Goal: Information Seeking & Learning: Learn about a topic

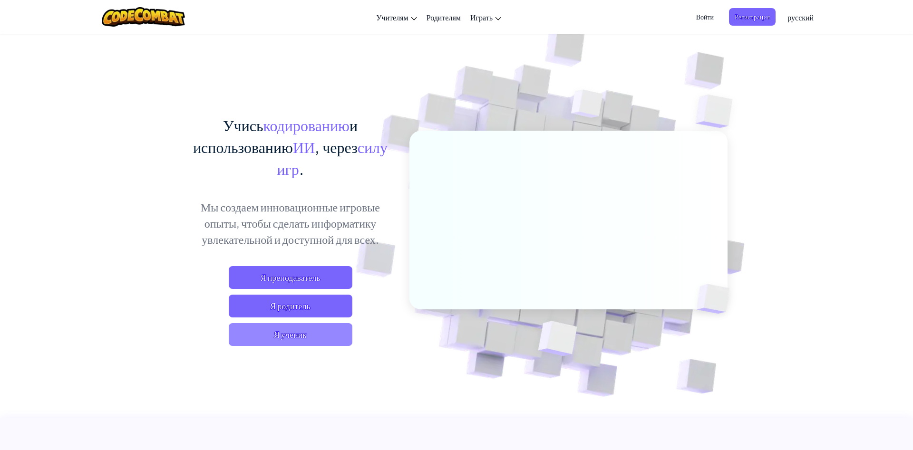
click at [329, 337] on span "Я ученик" at bounding box center [291, 334] width 124 height 23
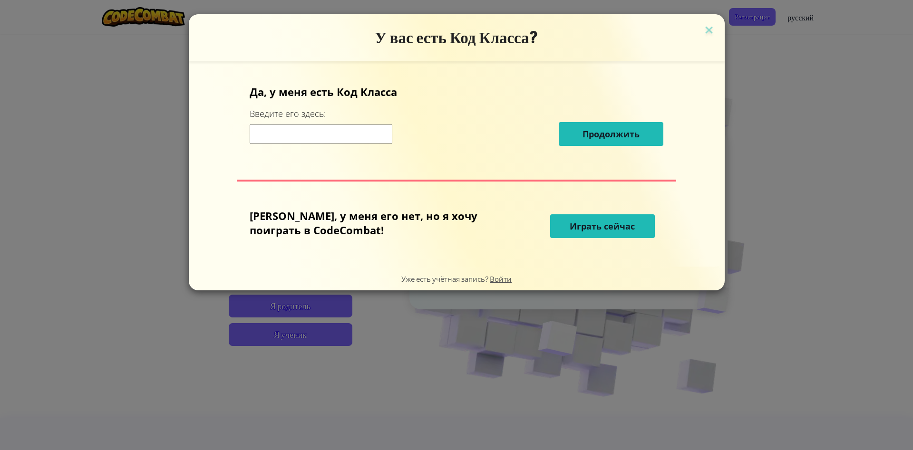
click at [351, 137] on input at bounding box center [321, 134] width 143 height 19
click at [570, 224] on span "Играть сейчас" at bounding box center [602, 226] width 65 height 11
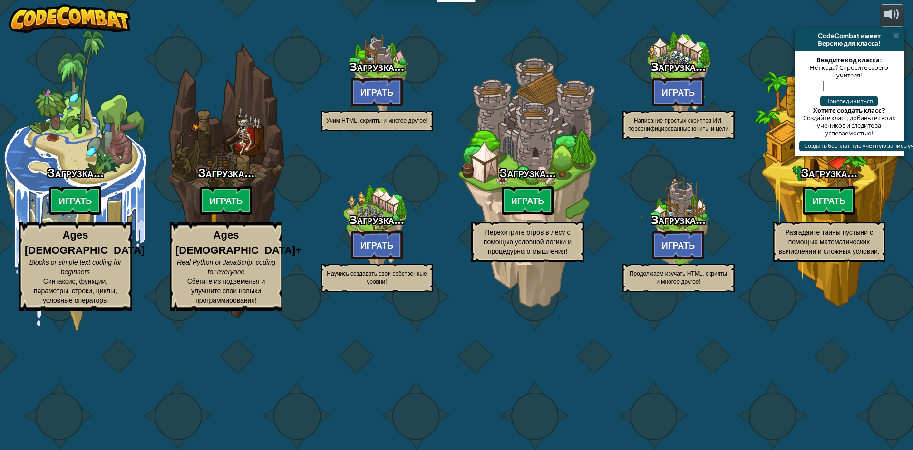
select select "ru"
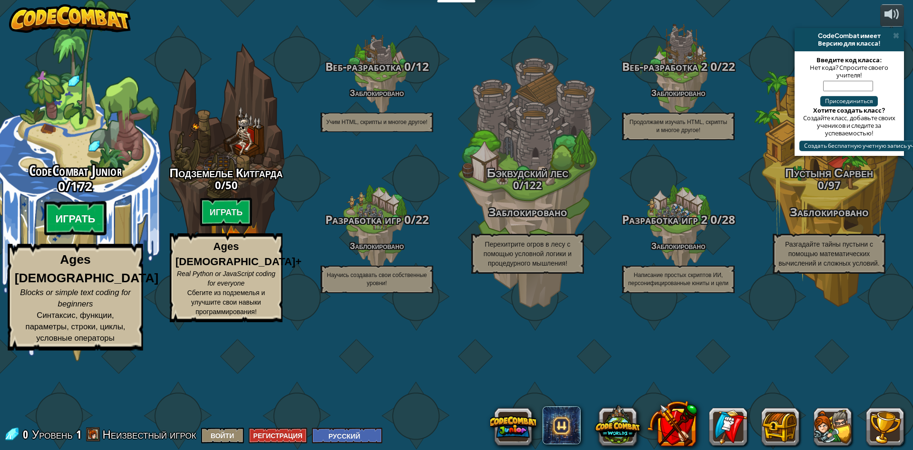
click at [81, 236] on btn "Играть" at bounding box center [75, 219] width 63 height 34
select select "ru"
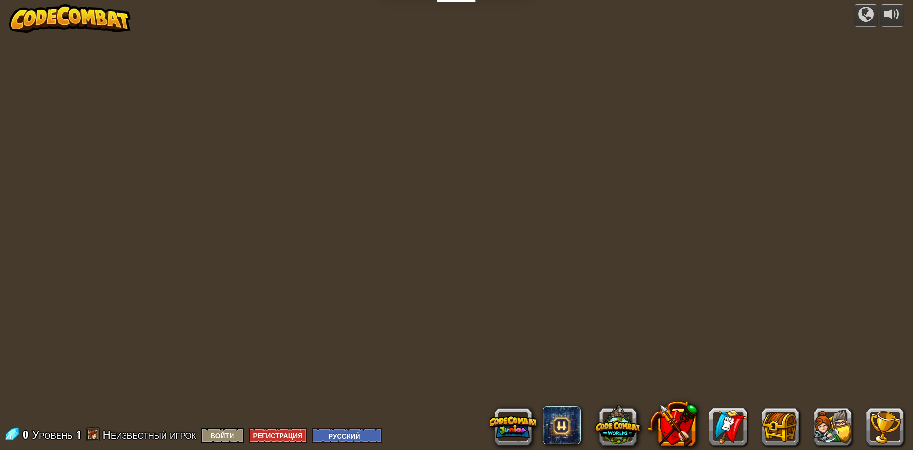
select select "ru"
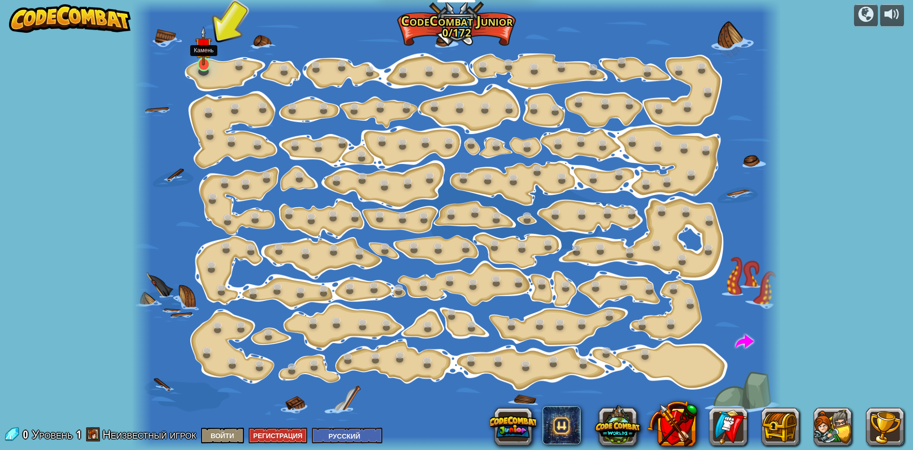
click at [205, 63] on img at bounding box center [203, 45] width 17 height 39
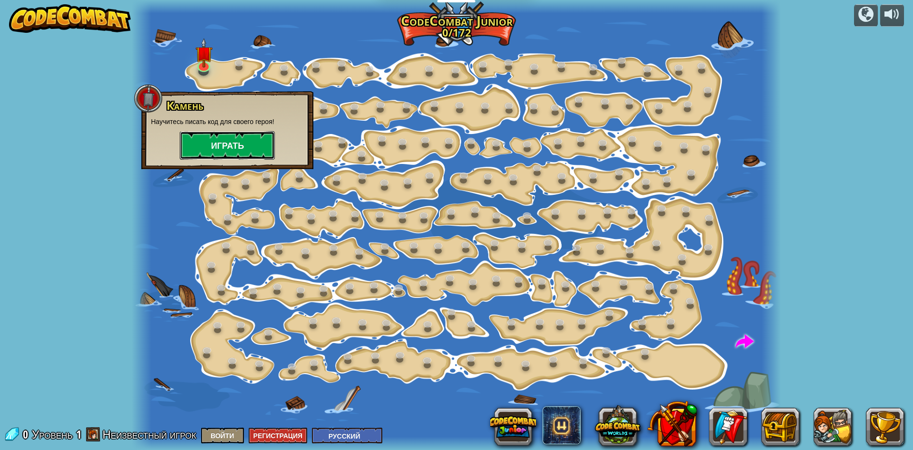
click at [241, 150] on button "Играть" at bounding box center [227, 145] width 95 height 29
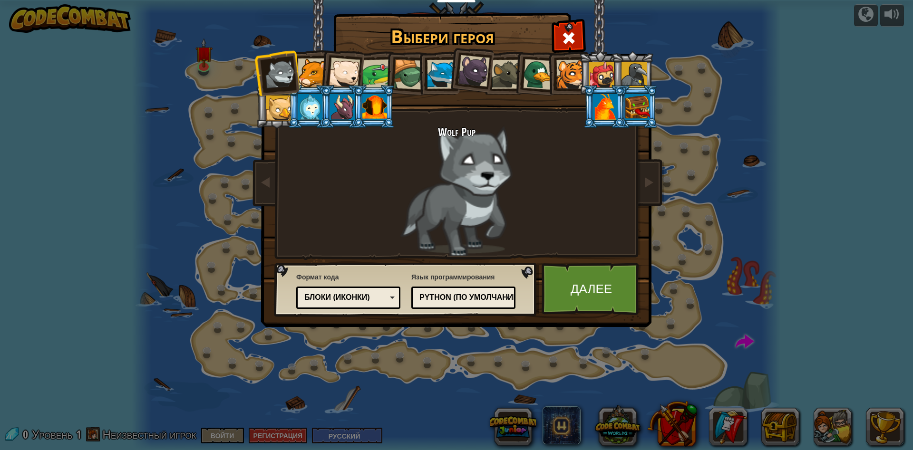
click at [483, 289] on div "Python (По умолчанию) JavaScript Lua C++ Java (Экспериментальный) Python (По ум…" at bounding box center [463, 298] width 104 height 22
click at [541, 390] on div "Выбери героя 0 Wolf Pup Cougar Polar Bear Cub Frog Turtle Blue Fox Пантеренок B…" at bounding box center [456, 225] width 913 height 450
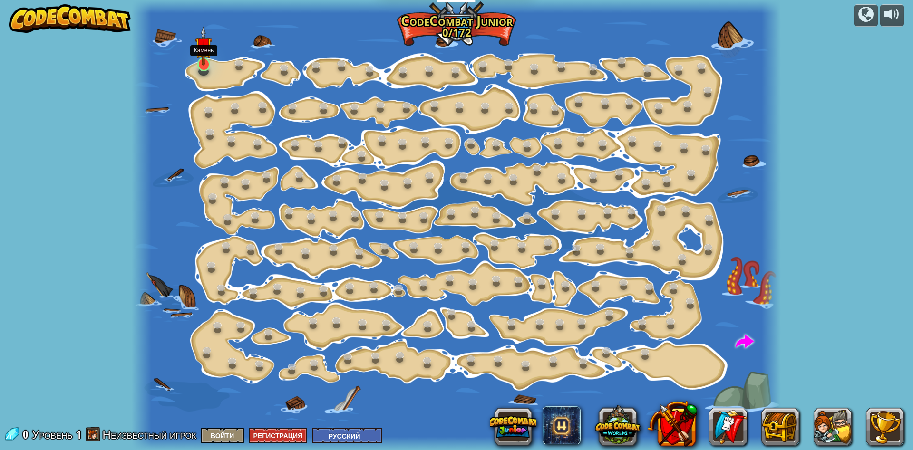
click at [205, 65] on img at bounding box center [203, 45] width 17 height 39
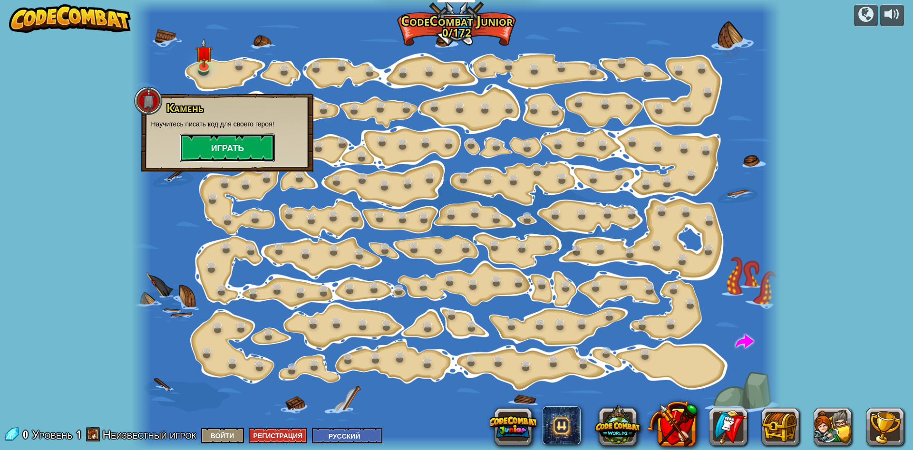
click at [250, 145] on button "Играть" at bounding box center [227, 148] width 95 height 29
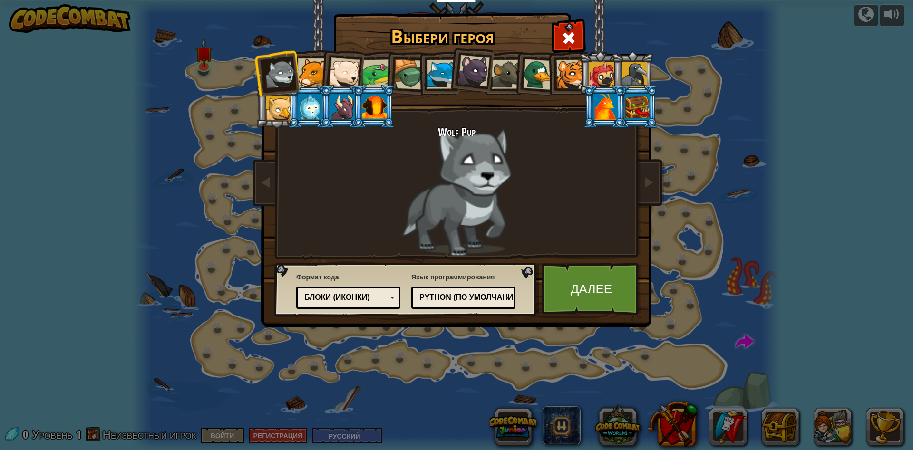
click at [345, 78] on div at bounding box center [344, 73] width 31 height 31
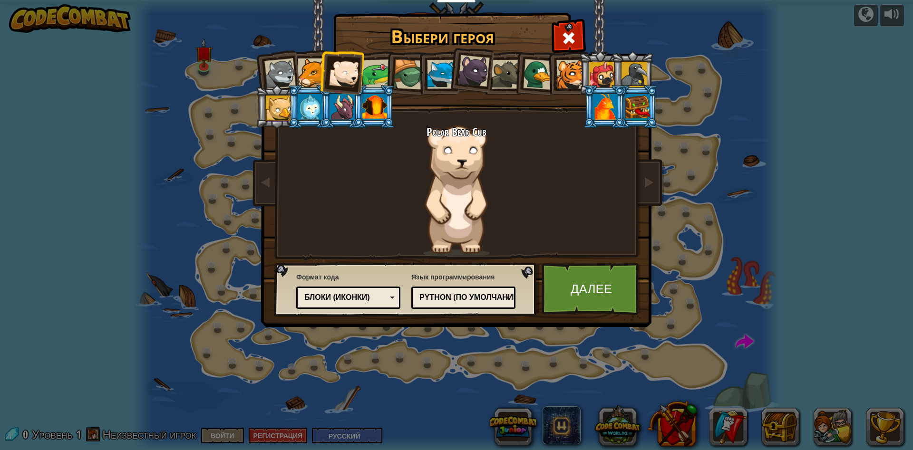
click at [396, 74] on div at bounding box center [409, 74] width 30 height 30
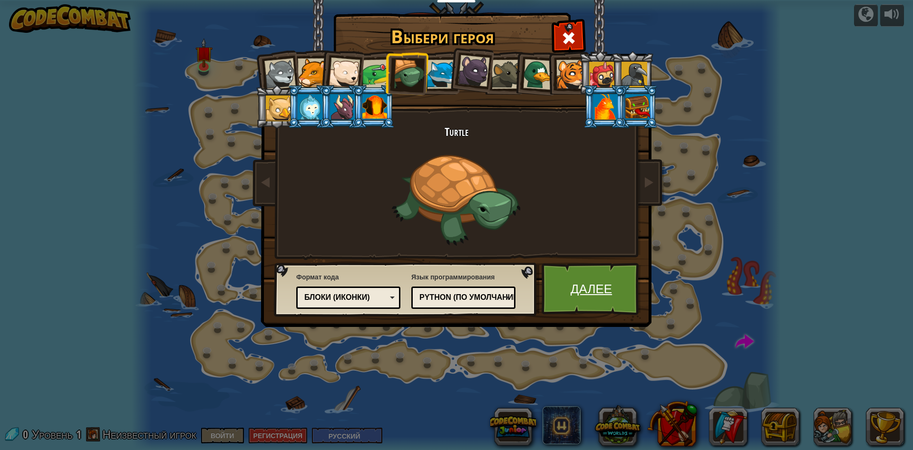
click at [593, 288] on link "Далее" at bounding box center [591, 289] width 99 height 52
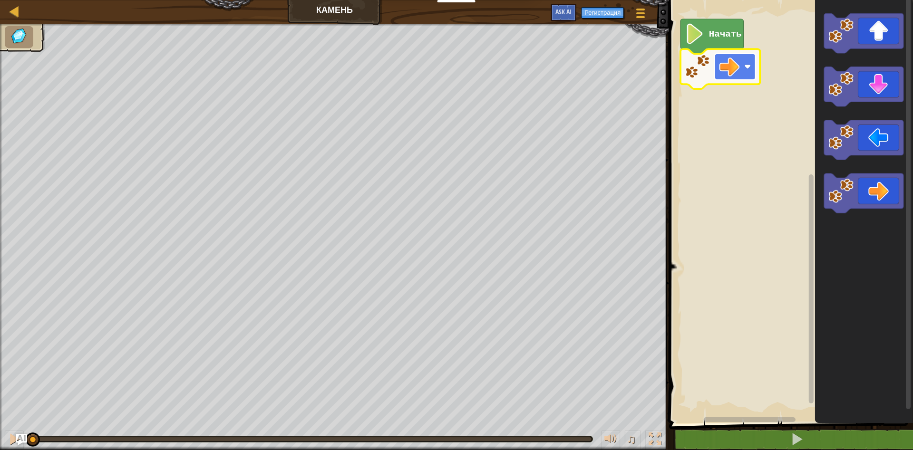
click at [720, 61] on g "Начать" at bounding box center [719, 54] width 79 height 70
click at [720, 61] on image "Рабочая область Blockly" at bounding box center [729, 67] width 20 height 20
click at [696, 32] on image "Рабочая область Blockly" at bounding box center [694, 34] width 19 height 20
click at [712, 40] on icon "Рабочая область Blockly" at bounding box center [711, 36] width 63 height 35
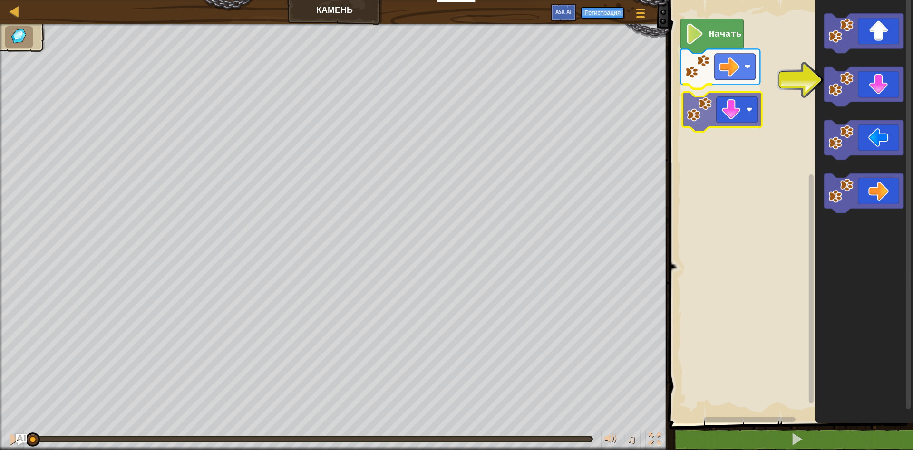
click at [737, 104] on div "Начать" at bounding box center [789, 209] width 247 height 428
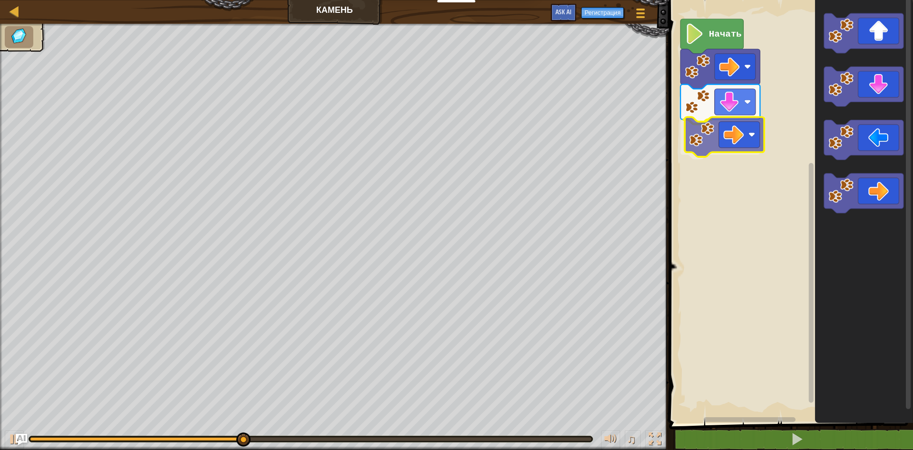
click at [726, 136] on div "Начать" at bounding box center [789, 209] width 247 height 428
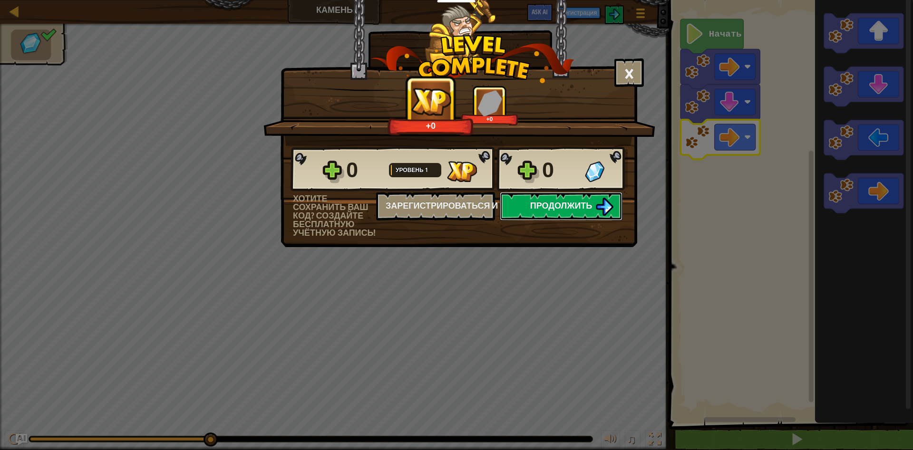
click at [587, 211] on span "Продолжить" at bounding box center [561, 206] width 62 height 12
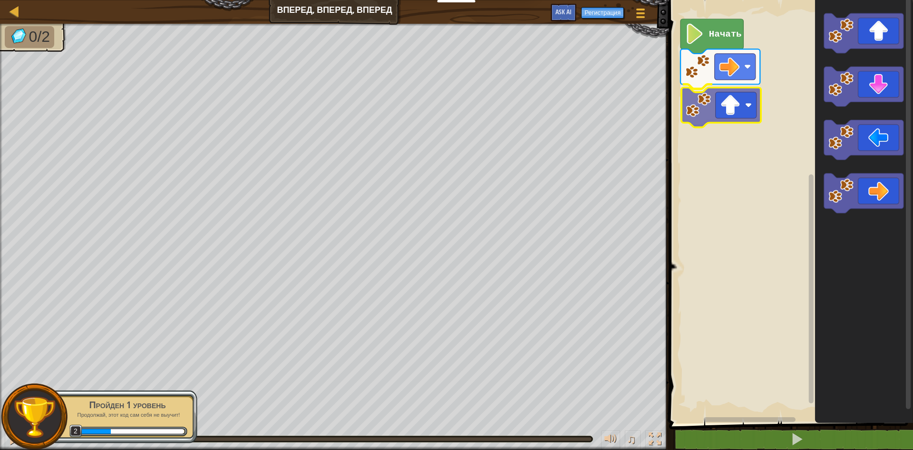
click at [727, 106] on div "Начать" at bounding box center [789, 209] width 247 height 428
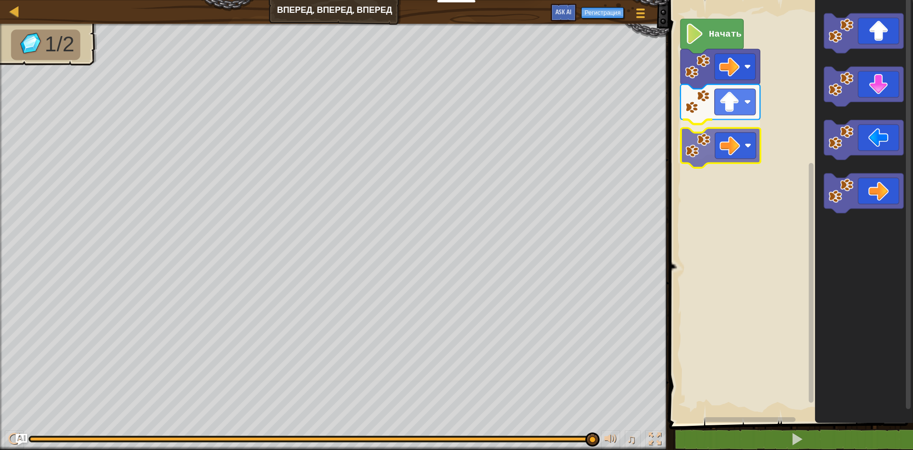
click at [728, 143] on div "Начать" at bounding box center [789, 209] width 247 height 428
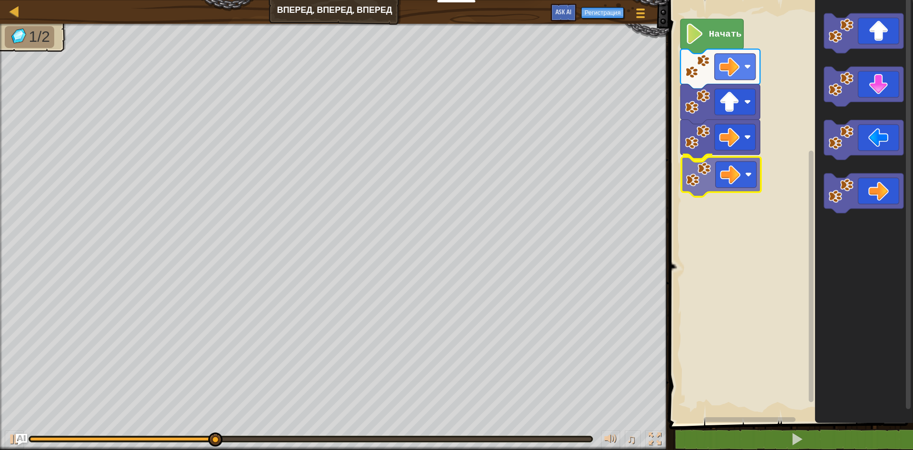
click at [709, 193] on div "Начать" at bounding box center [789, 209] width 247 height 428
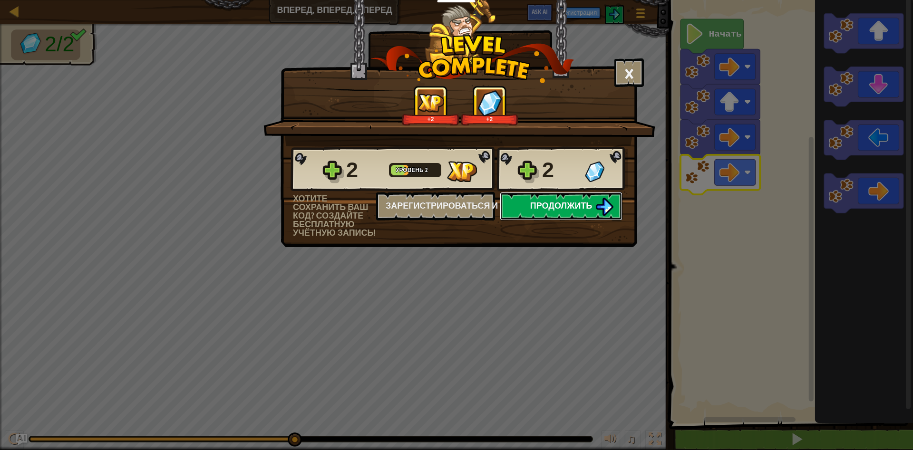
click at [530, 207] on span "Продолжить" at bounding box center [561, 206] width 62 height 12
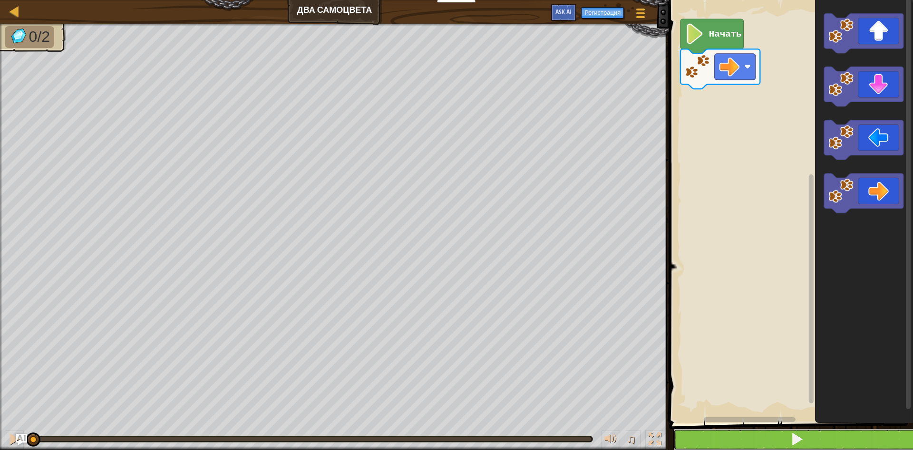
click at [782, 434] on button at bounding box center [796, 440] width 247 height 22
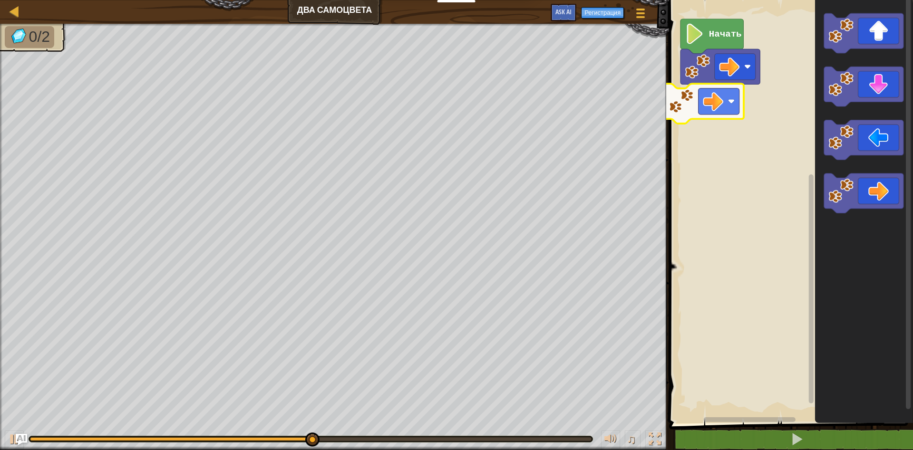
click at [710, 101] on div "Начать" at bounding box center [789, 209] width 247 height 428
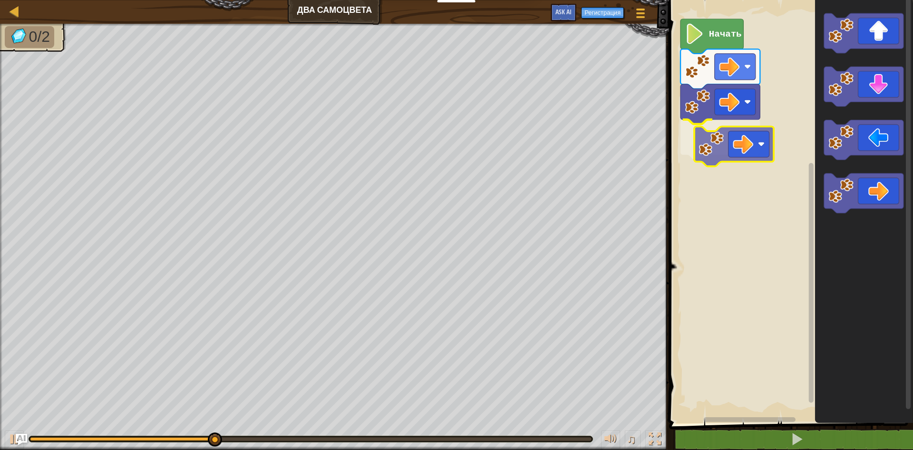
click at [714, 162] on div "Начать" at bounding box center [789, 209] width 247 height 428
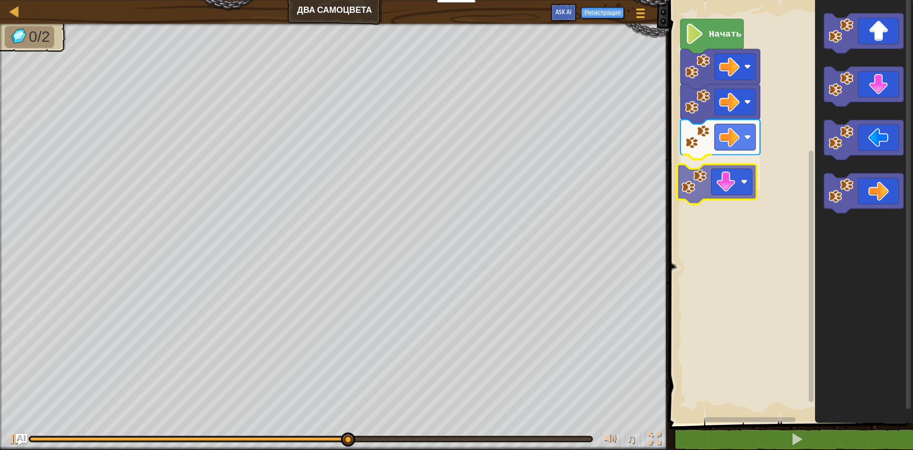
click at [732, 194] on div "Начать" at bounding box center [789, 209] width 247 height 428
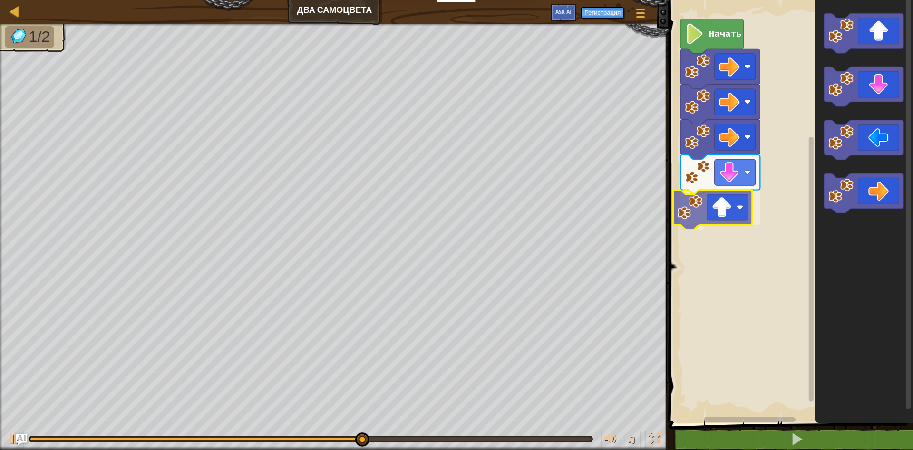
click at [723, 214] on div "Начать" at bounding box center [789, 209] width 247 height 428
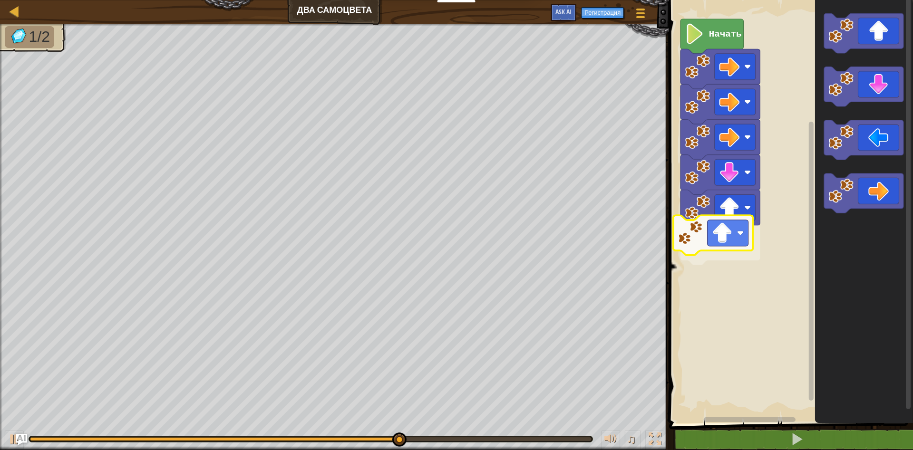
click at [725, 225] on div "Начать" at bounding box center [789, 209] width 247 height 428
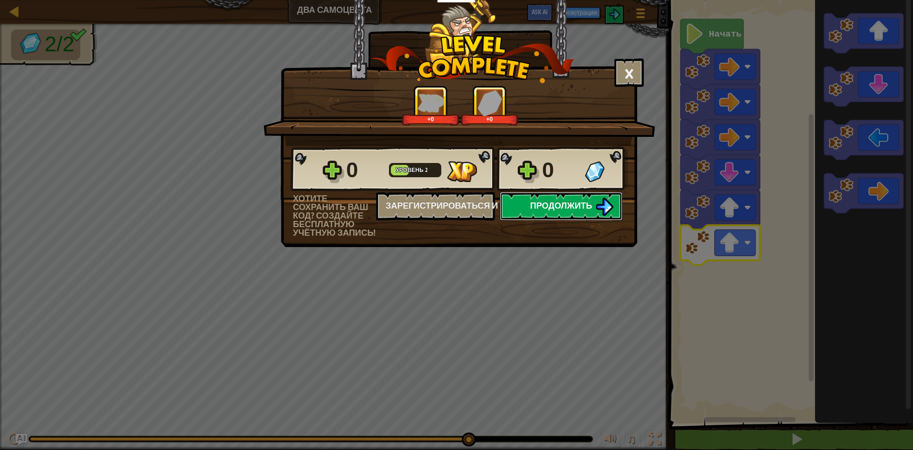
click at [557, 214] on button "Продолжить" at bounding box center [561, 206] width 123 height 29
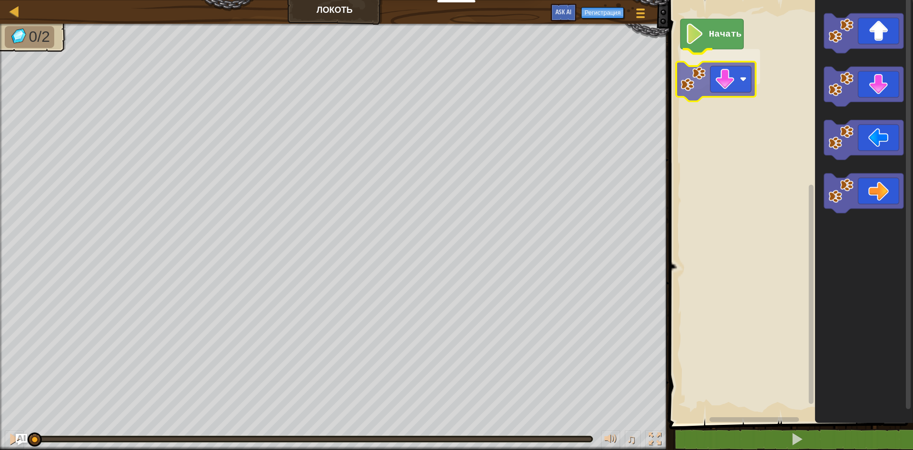
click at [716, 67] on div "Начать" at bounding box center [789, 209] width 247 height 428
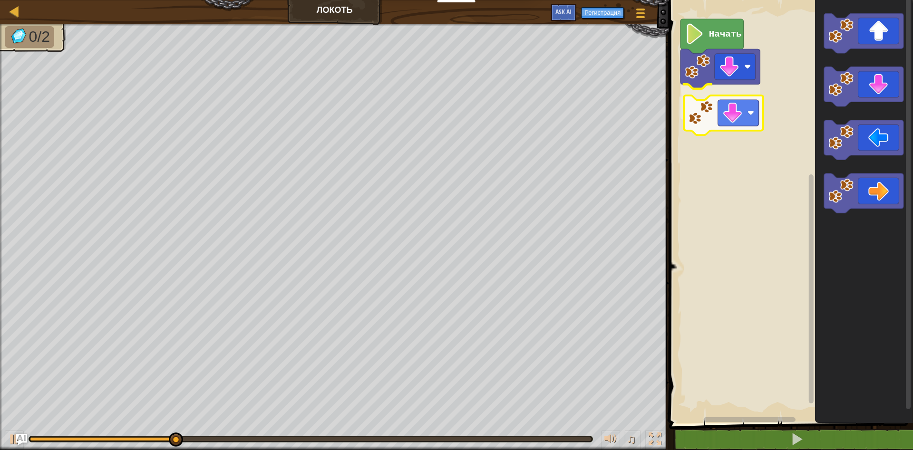
click at [727, 133] on div "Начать" at bounding box center [789, 209] width 247 height 428
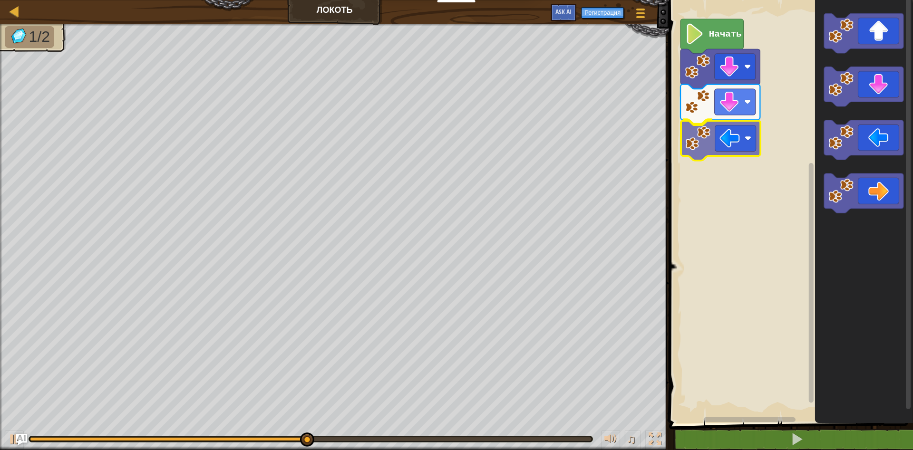
click at [725, 146] on div "Начать" at bounding box center [789, 209] width 247 height 428
